Goal: Navigation & Orientation: Find specific page/section

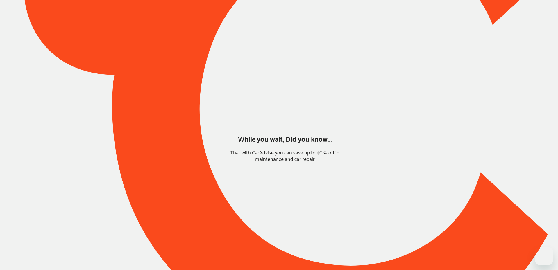
type input "*******"
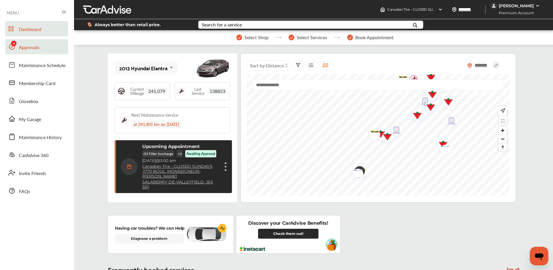
click at [38, 46] on span "Approvals" at bounding box center [29, 48] width 21 height 8
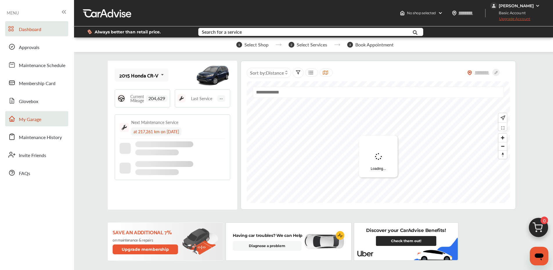
click at [26, 114] on link "My Garage" at bounding box center [36, 118] width 63 height 15
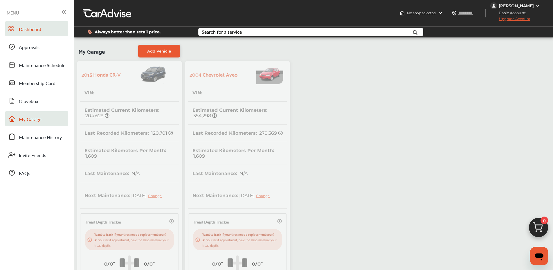
click at [22, 32] on span "Dashboard" at bounding box center [30, 30] width 22 height 8
